Goal: Use online tool/utility: Utilize a website feature to perform a specific function

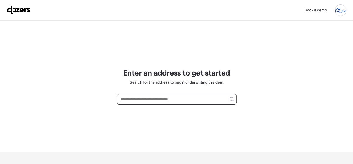
click at [158, 103] on input "text" at bounding box center [176, 100] width 115 height 8
paste input "**********"
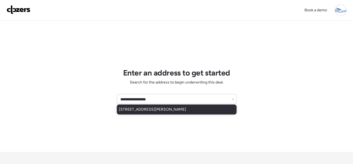
click at [156, 109] on span "[STREET_ADDRESS][PERSON_NAME]" at bounding box center [152, 110] width 67 height 6
type input "**********"
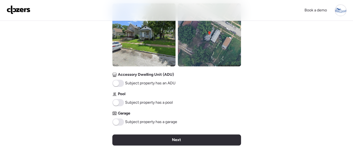
scroll to position [222, 0]
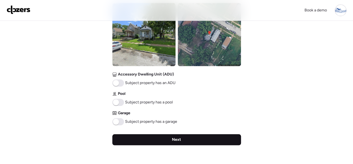
click at [195, 139] on div "Next" at bounding box center [176, 139] width 129 height 11
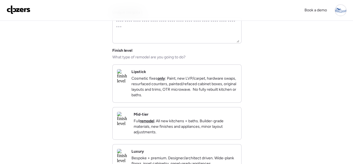
scroll to position [83, 0]
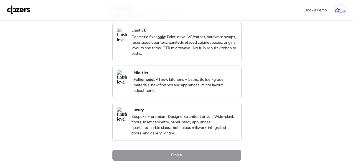
click at [212, 78] on div "Mid-tier Full remodel . All new kitchens + baths. Builder-grade materials, new …" at bounding box center [185, 81] width 103 height 23
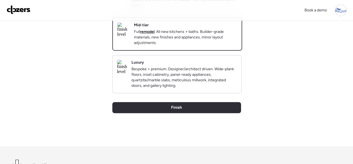
scroll to position [166, 0]
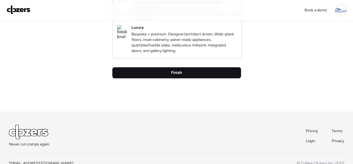
click at [170, 78] on div "Finish" at bounding box center [176, 72] width 129 height 11
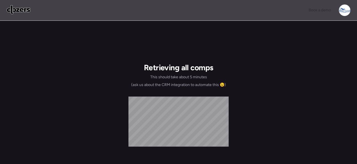
click at [11, 8] on img at bounding box center [19, 9] width 24 height 9
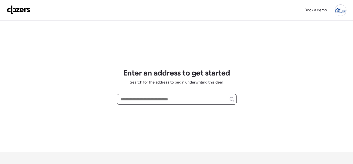
click at [132, 99] on input "text" at bounding box center [176, 100] width 115 height 8
paste input "**********"
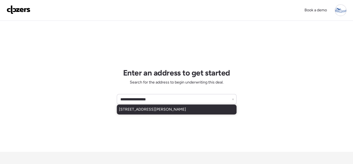
click at [141, 110] on span "5950 Sherry Ave, Saint Louis, MO, 63136" at bounding box center [152, 110] width 67 height 6
type input "**********"
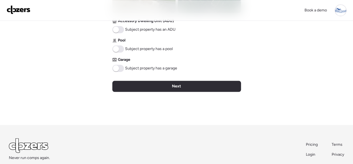
scroll to position [277, 0]
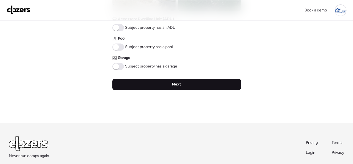
click at [164, 86] on div "Next" at bounding box center [176, 84] width 129 height 11
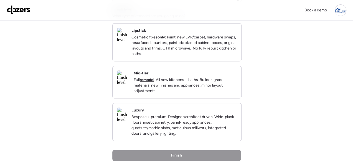
scroll to position [83, 0]
click at [212, 79] on div "Mid-tier Full remodel . All new kitchens + baths. Builder-grade materials, new …" at bounding box center [185, 81] width 103 height 23
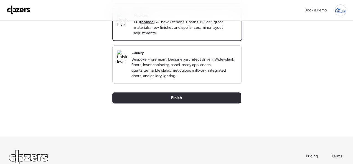
scroll to position [191, 0]
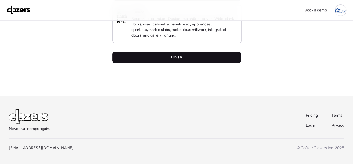
click at [178, 57] on span "Finish" at bounding box center [176, 58] width 11 height 6
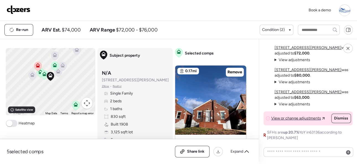
click at [19, 10] on img at bounding box center [19, 9] width 24 height 9
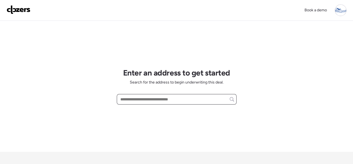
click at [134, 99] on input "text" at bounding box center [176, 100] width 115 height 8
paste input "**********"
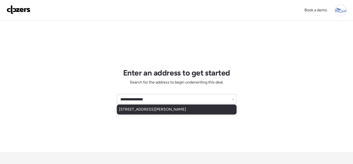
click at [142, 109] on span "703 Bittner St, Saint Louis, MO, 63147" at bounding box center [152, 110] width 67 height 6
type input "**********"
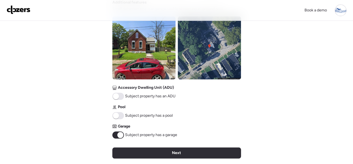
scroll to position [277, 0]
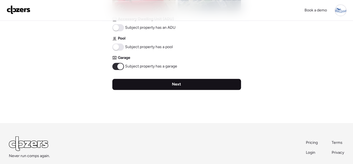
click at [171, 86] on div "Next" at bounding box center [176, 84] width 129 height 11
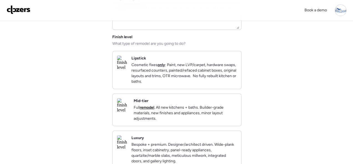
scroll to position [55, 0]
click at [234, 60] on div "Lipstick Cosmetic fixes only : Paint, new LVP/carpet, hardware swaps, resurface…" at bounding box center [183, 69] width 105 height 29
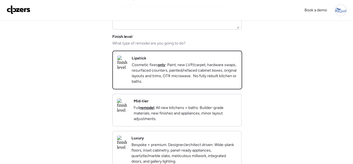
scroll to position [166, 0]
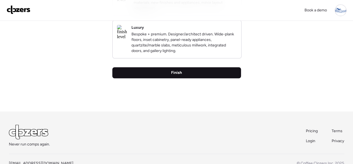
click at [177, 76] on span "Finish" at bounding box center [176, 73] width 11 height 6
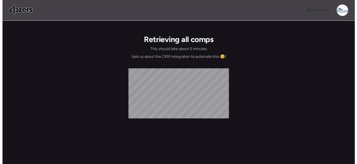
scroll to position [0, 0]
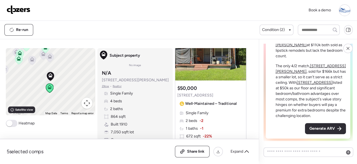
scroll to position [55, 0]
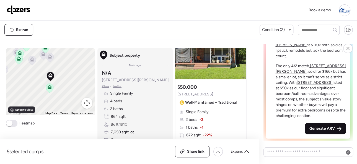
click at [331, 127] on div "Generate ARV" at bounding box center [325, 128] width 41 height 11
